Goal: Transaction & Acquisition: Purchase product/service

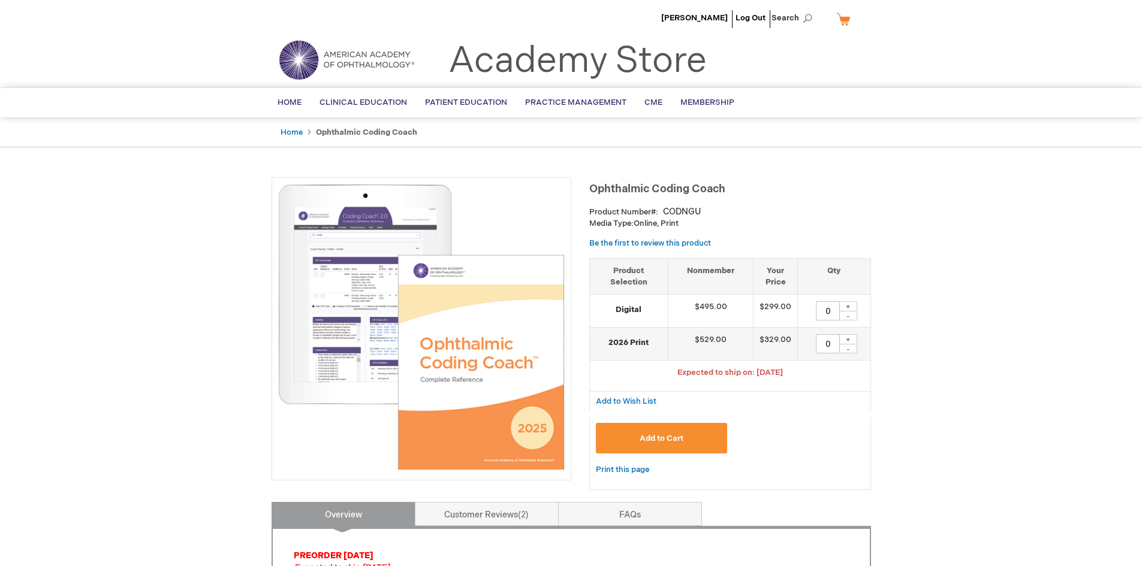
click at [850, 341] on div "+" at bounding box center [848, 339] width 18 height 10
type input "3"
click at [656, 436] on span "Add to Cart" at bounding box center [662, 439] width 44 height 10
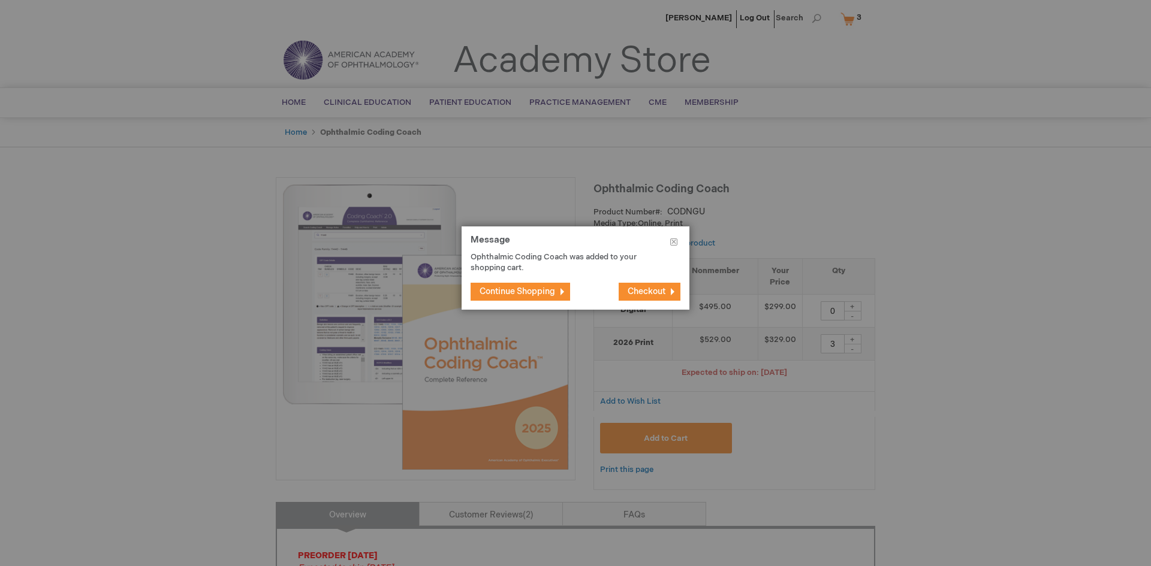
click at [642, 291] on span "Checkout" at bounding box center [647, 291] width 38 height 10
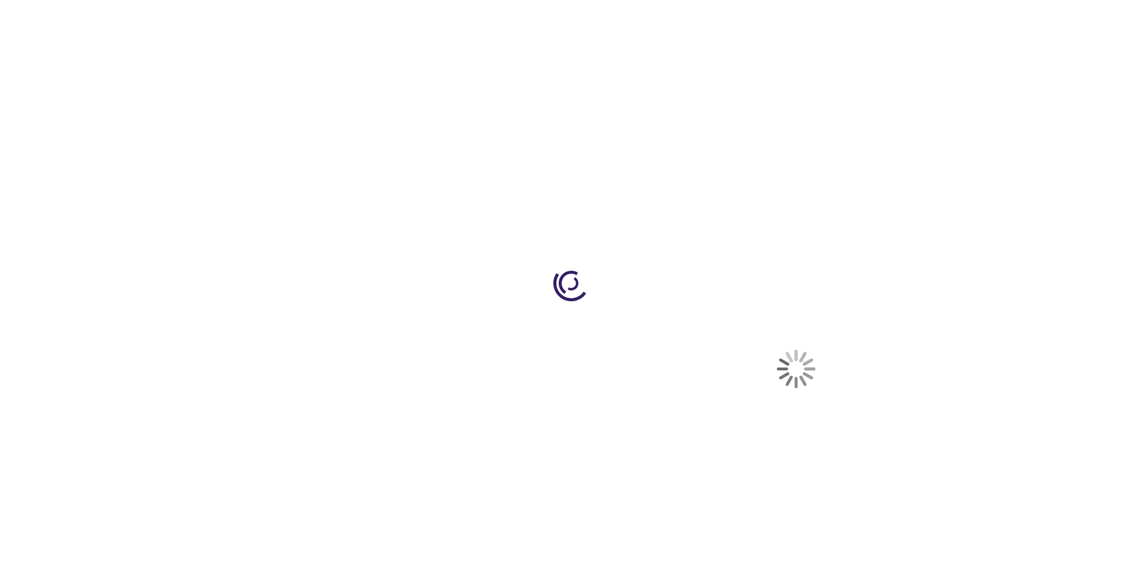
select select "US"
select select "51"
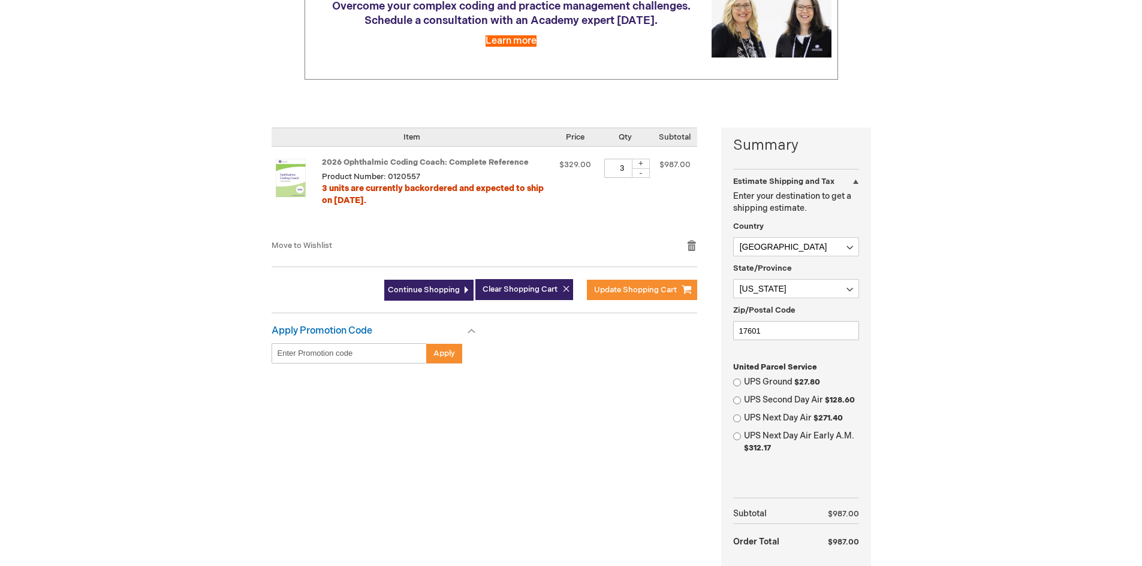
scroll to position [195, 0]
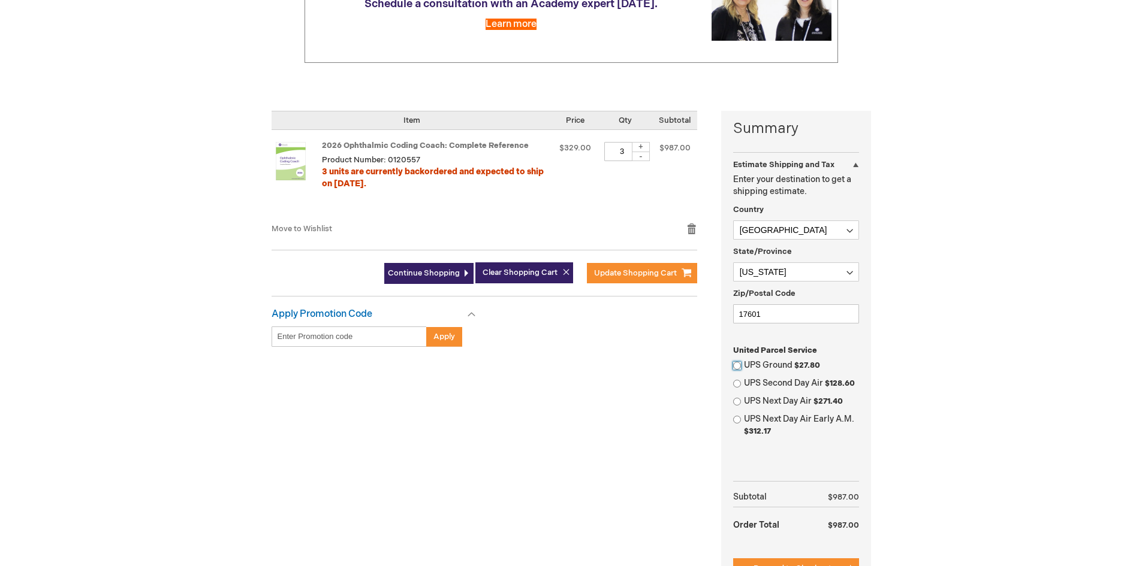
click at [739, 367] on input "UPS Ground $27.80" at bounding box center [737, 366] width 8 height 8
radio input "true"
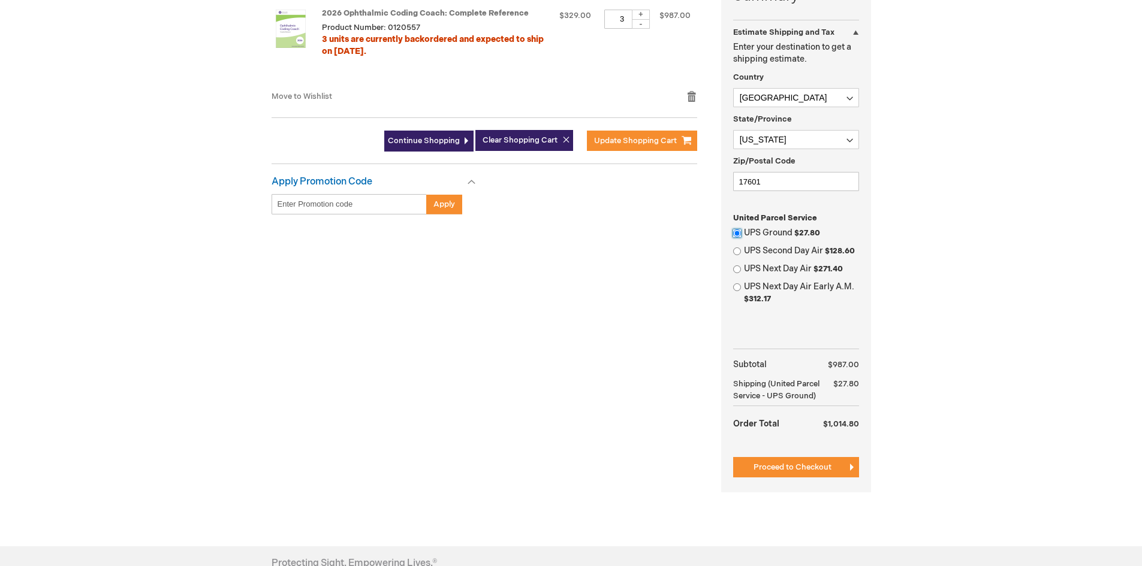
scroll to position [331, 0]
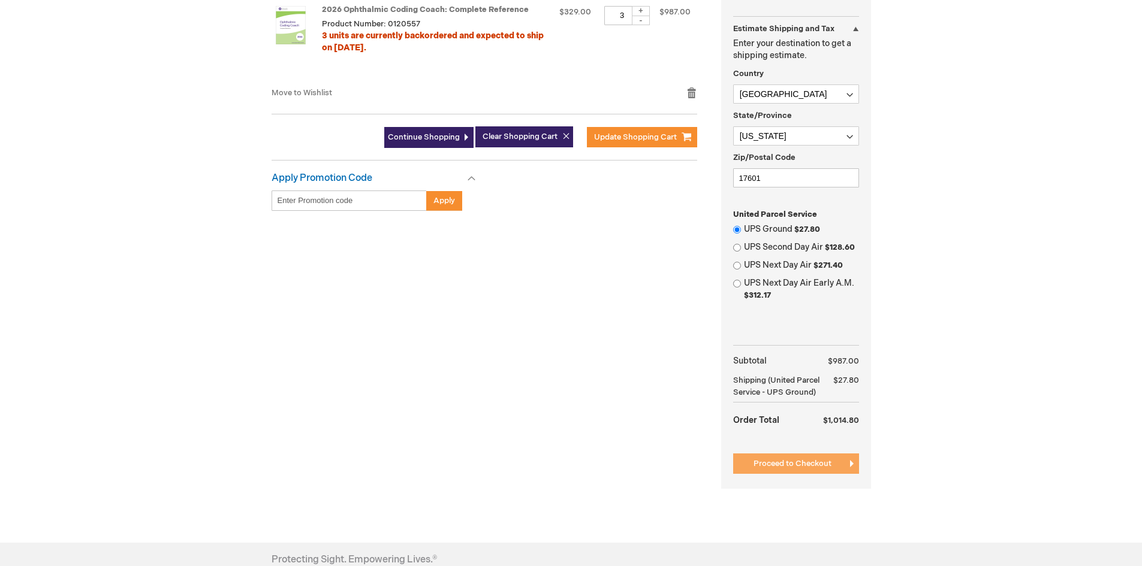
click at [798, 469] on span "Proceed to Checkout" at bounding box center [792, 464] width 78 height 10
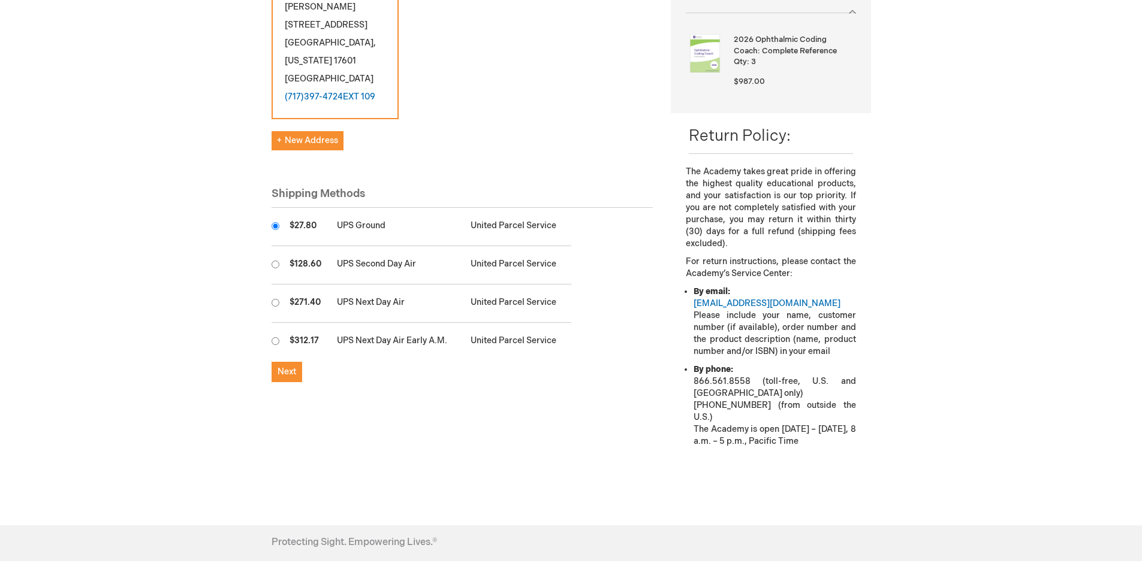
scroll to position [231, 0]
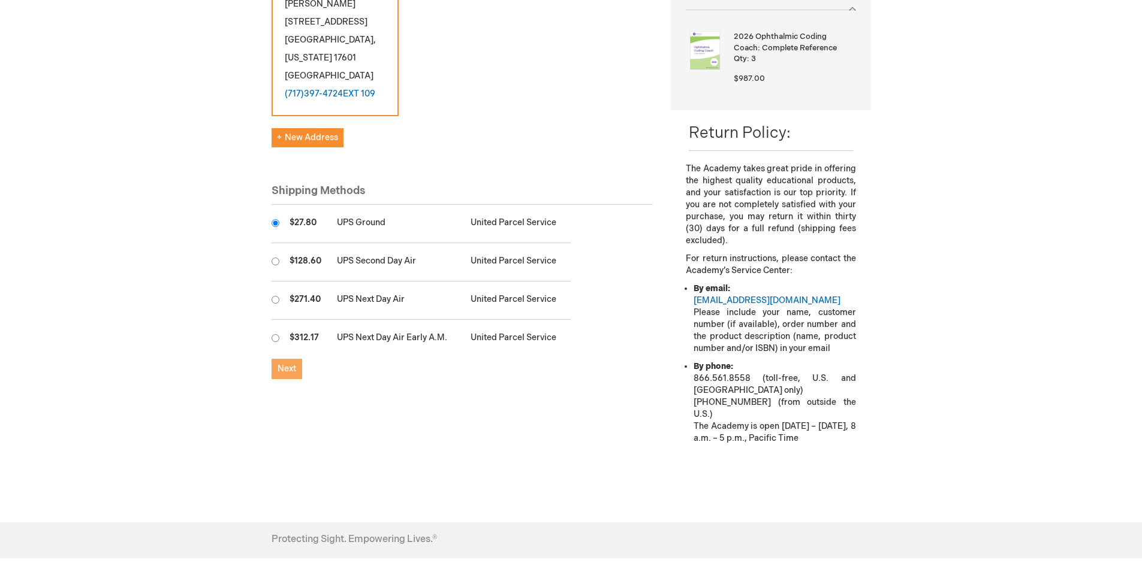
click at [292, 364] on span "Next" at bounding box center [286, 369] width 19 height 10
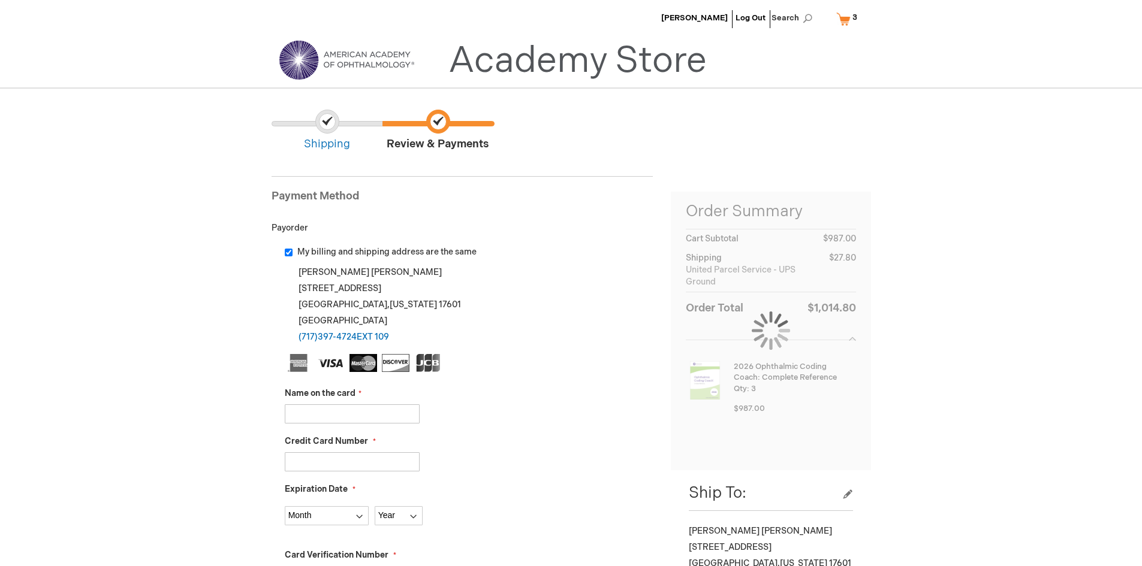
click at [379, 409] on input "Name on the card" at bounding box center [352, 414] width 135 height 19
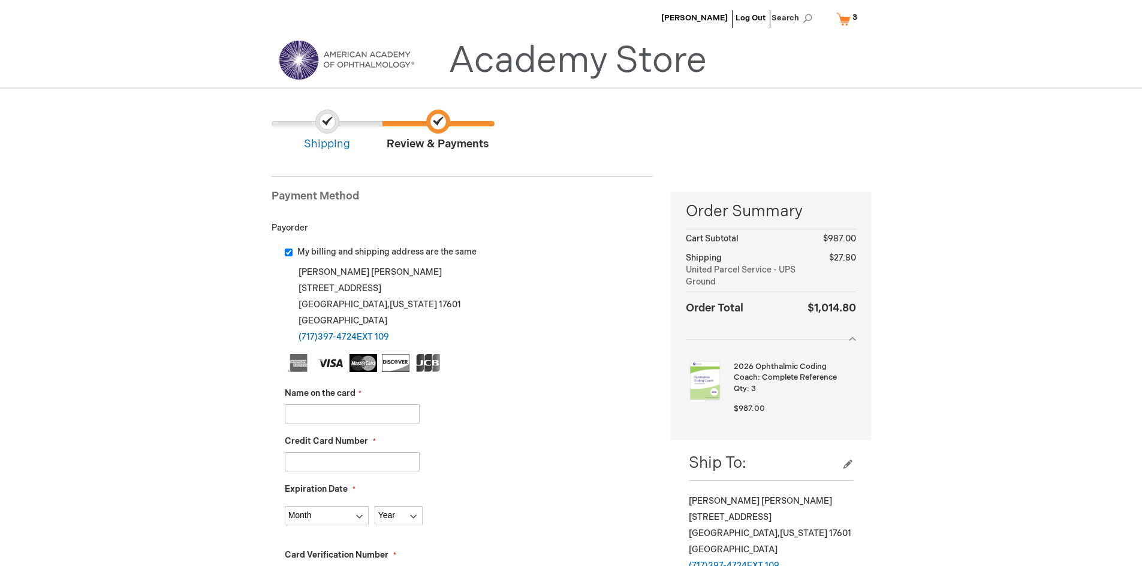
type input "[PERSON_NAME]"
type input "[CREDIT_CARD_NUMBER]"
select select "7"
select select "2028"
type input "599"
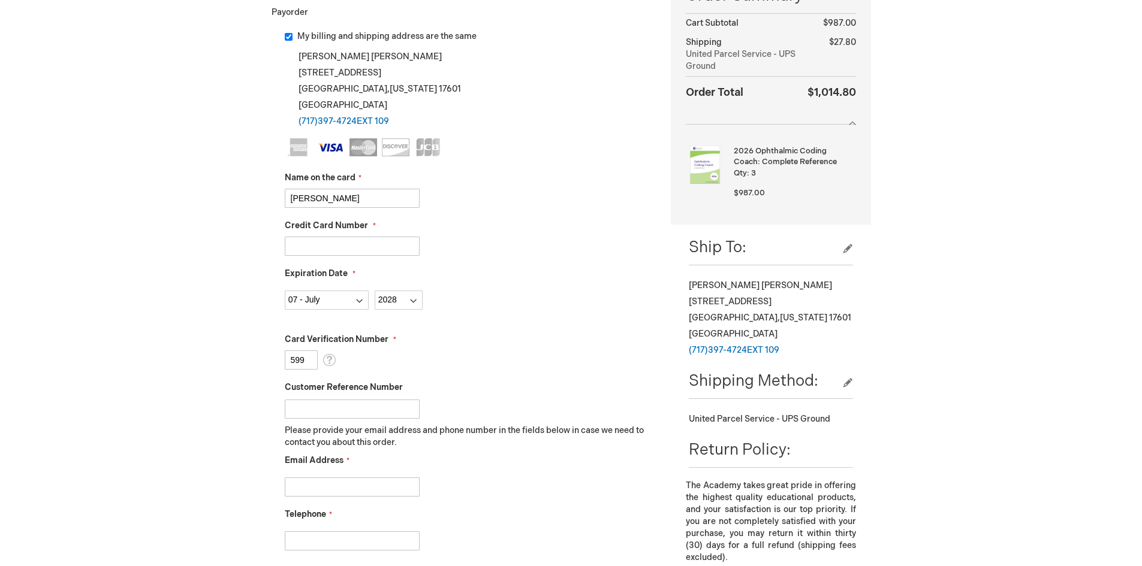
scroll to position [272, 0]
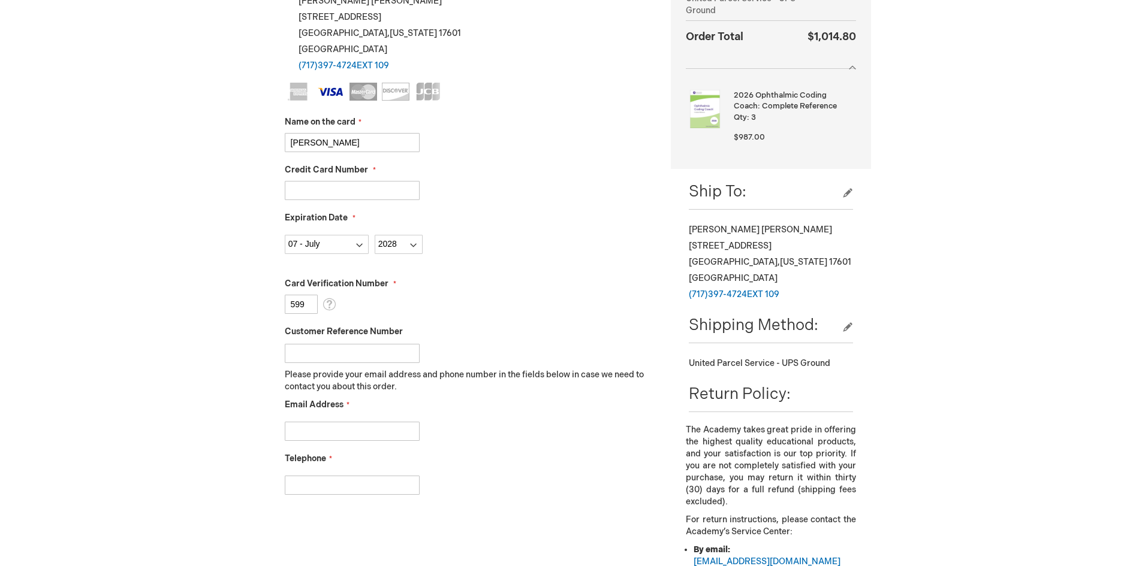
click at [356, 427] on input "Email Address" at bounding box center [352, 431] width 135 height 19
type input "[PERSON_NAME][EMAIL_ADDRESS][DOMAIN_NAME]"
type input "7173974724"
checkbox input "true"
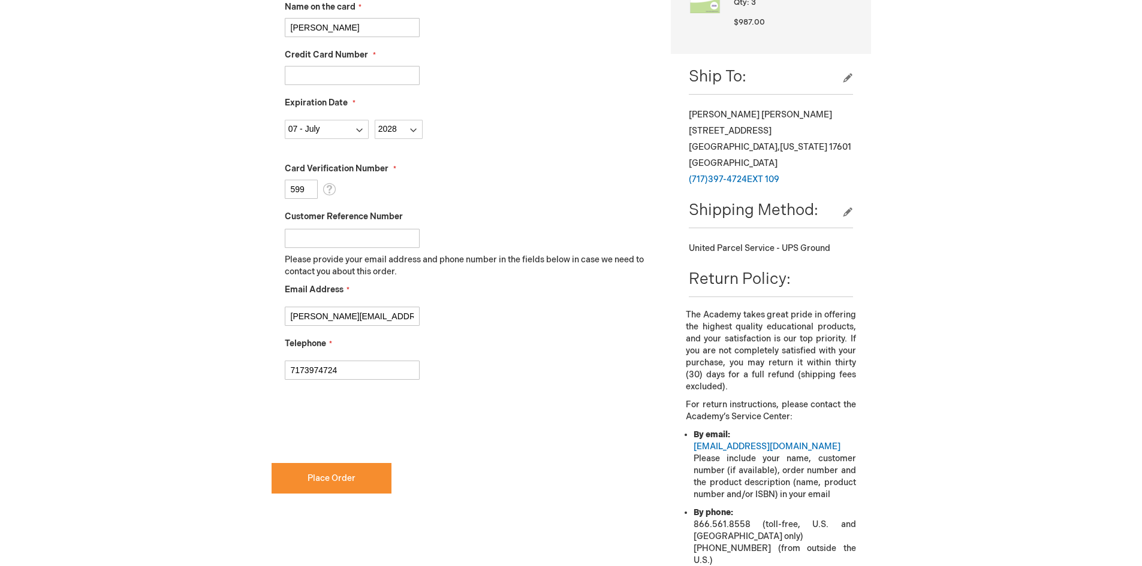
scroll to position [438, 0]
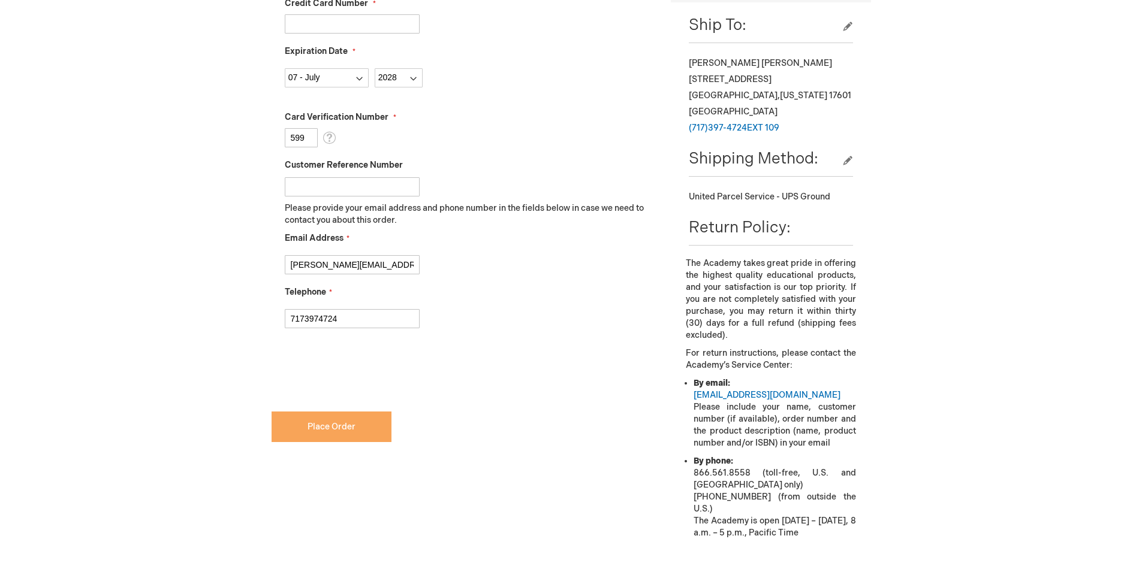
click at [321, 422] on span "Place Order" at bounding box center [331, 427] width 48 height 10
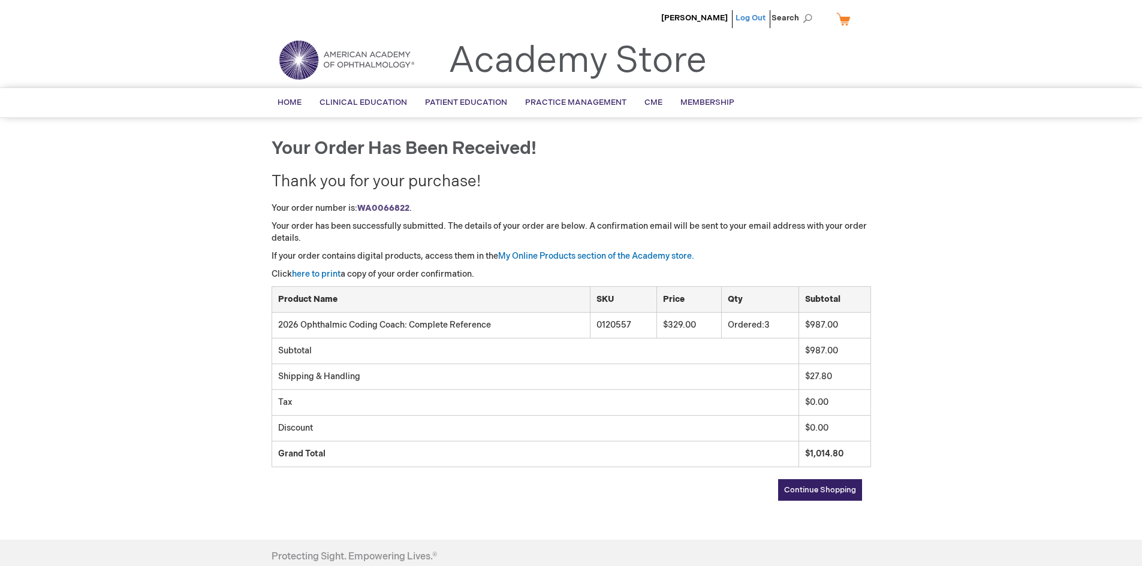
click at [755, 14] on link "Log Out" at bounding box center [750, 18] width 30 height 10
